Goal: Information Seeking & Learning: Learn about a topic

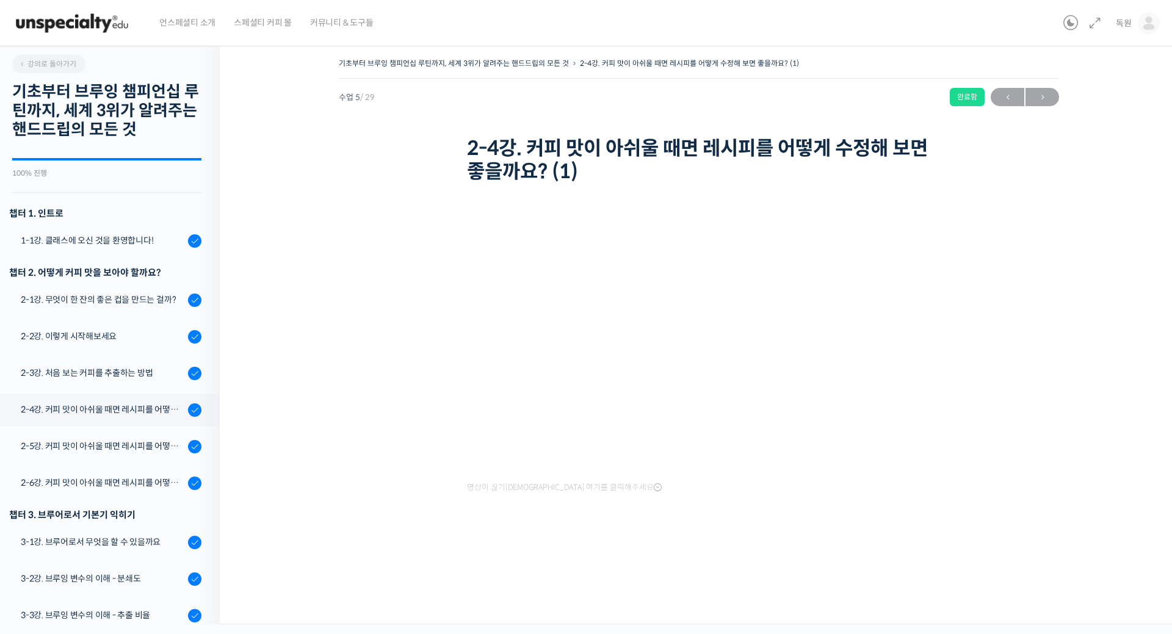
scroll to position [347, 0]
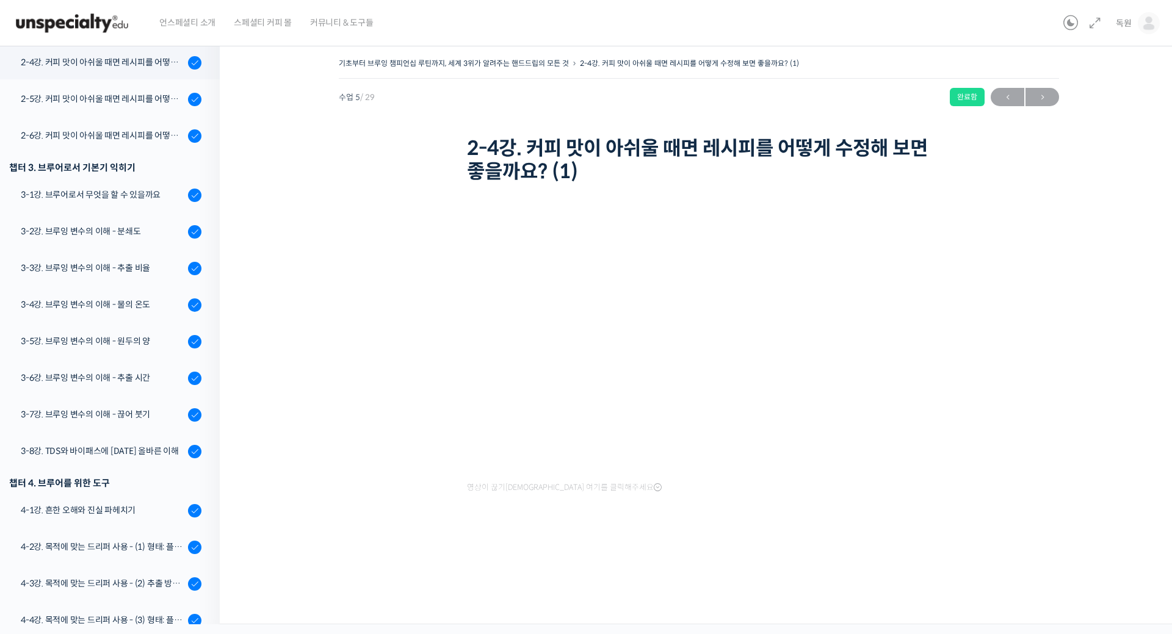
drag, startPoint x: 403, startPoint y: 196, endPoint x: 341, endPoint y: 195, distance: 62.9
click at [404, 196] on div "기초부터 브루잉 챔피언십 루틴까지, 세계 3위가 알려주는 핸드드립의 모든 것 2-4강. 커피 맛이 아쉬울 때면 레시피를 어떻게 수정해 보면 좋…" at bounding box center [699, 303] width 836 height 497
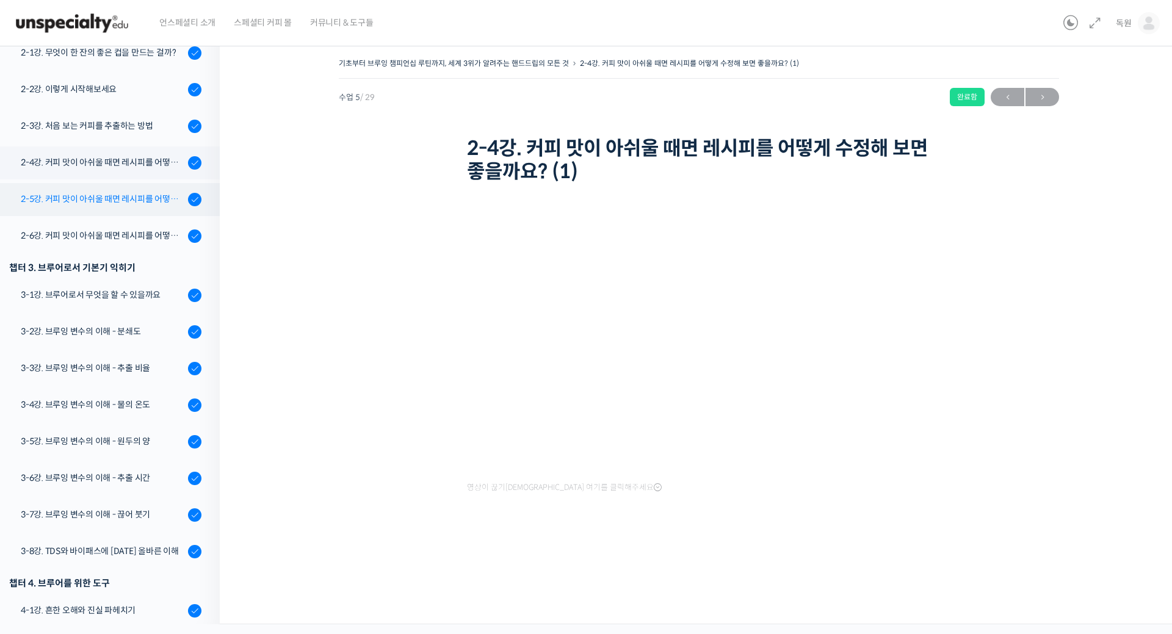
scroll to position [225, 0]
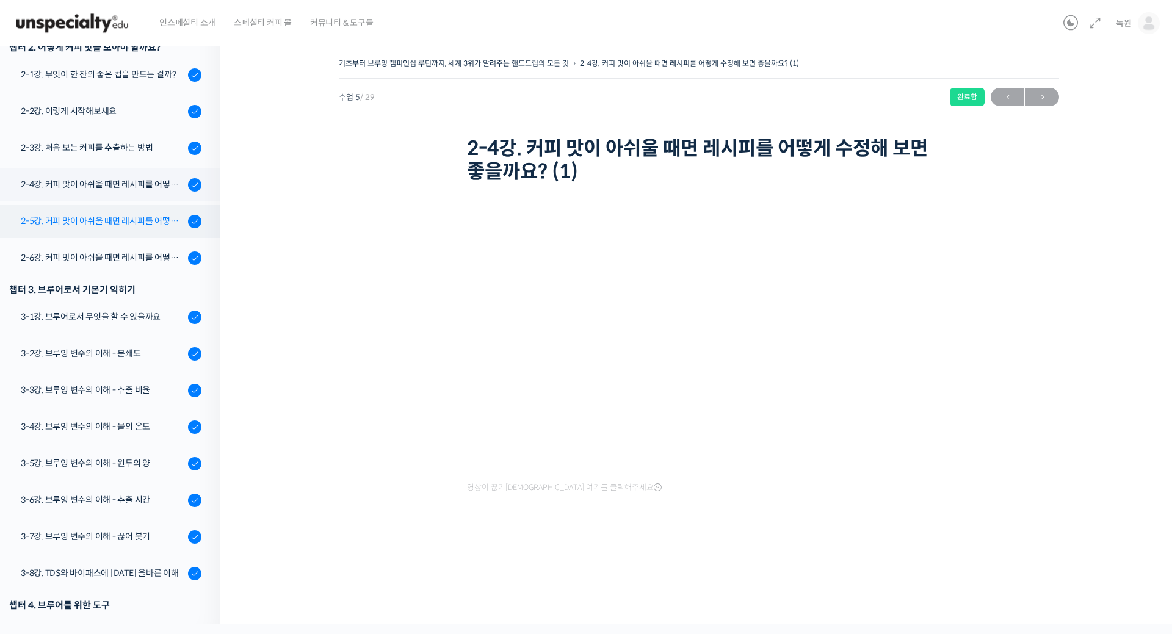
click at [132, 218] on div "2-5강. 커피 맛이 아쉬울 때면 레시피를 어떻게 수정해 보면 좋을까요? (2)" at bounding box center [103, 220] width 164 height 13
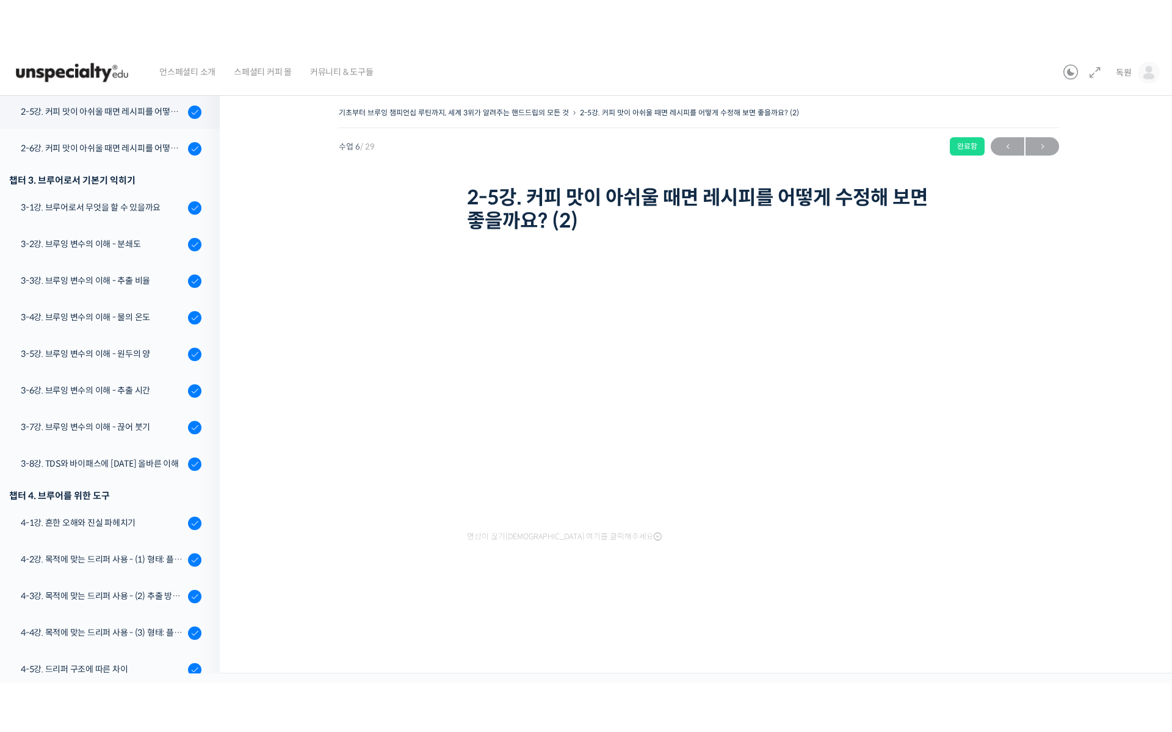
scroll to position [384, 0]
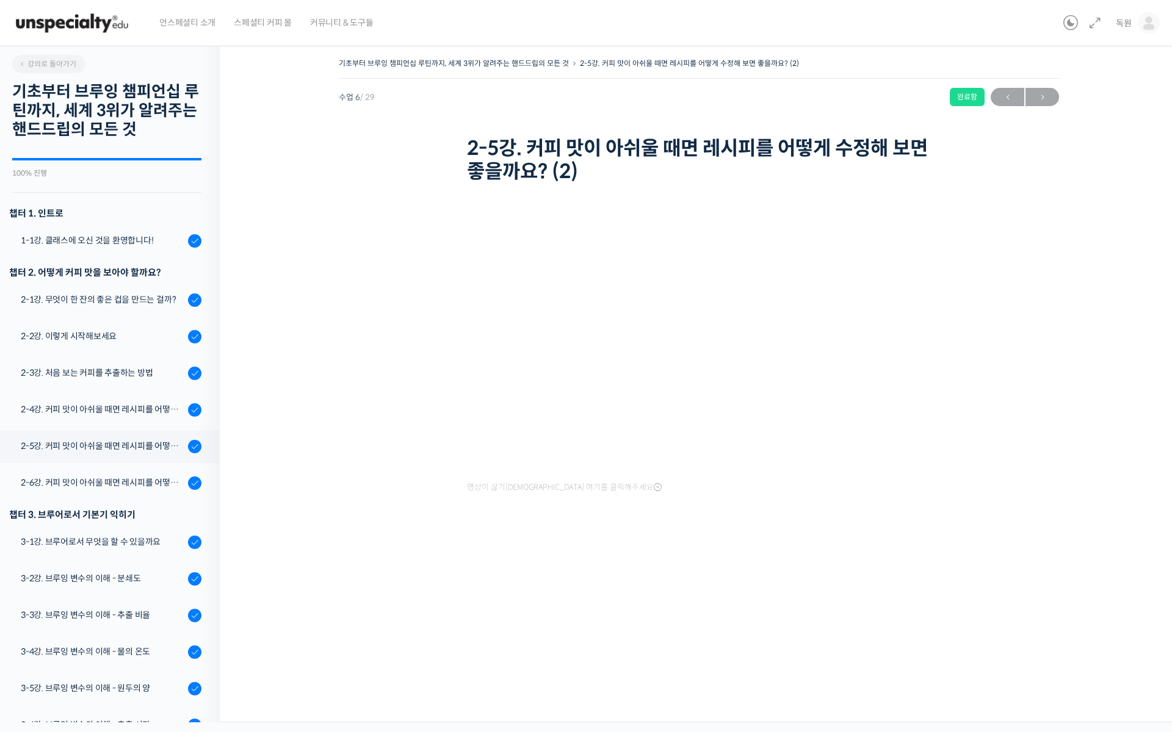
scroll to position [384, 0]
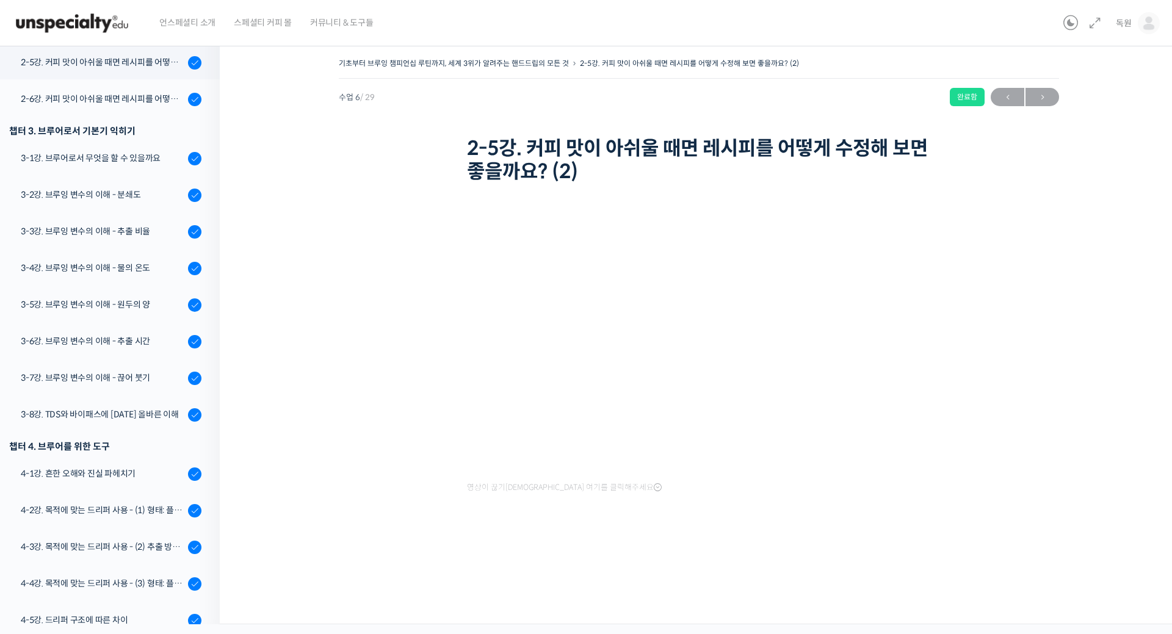
click at [336, 287] on div "기초부터 브루잉 챔피언십 루틴까지, 세계 3위가 알려주는 핸드드립의 모든 것 2-5강. 커피 맛이 아쉬울 때면 레시피를 어떻게 수정해 보면 좋…" at bounding box center [699, 303] width 836 height 497
